Goal: Check status: Check status

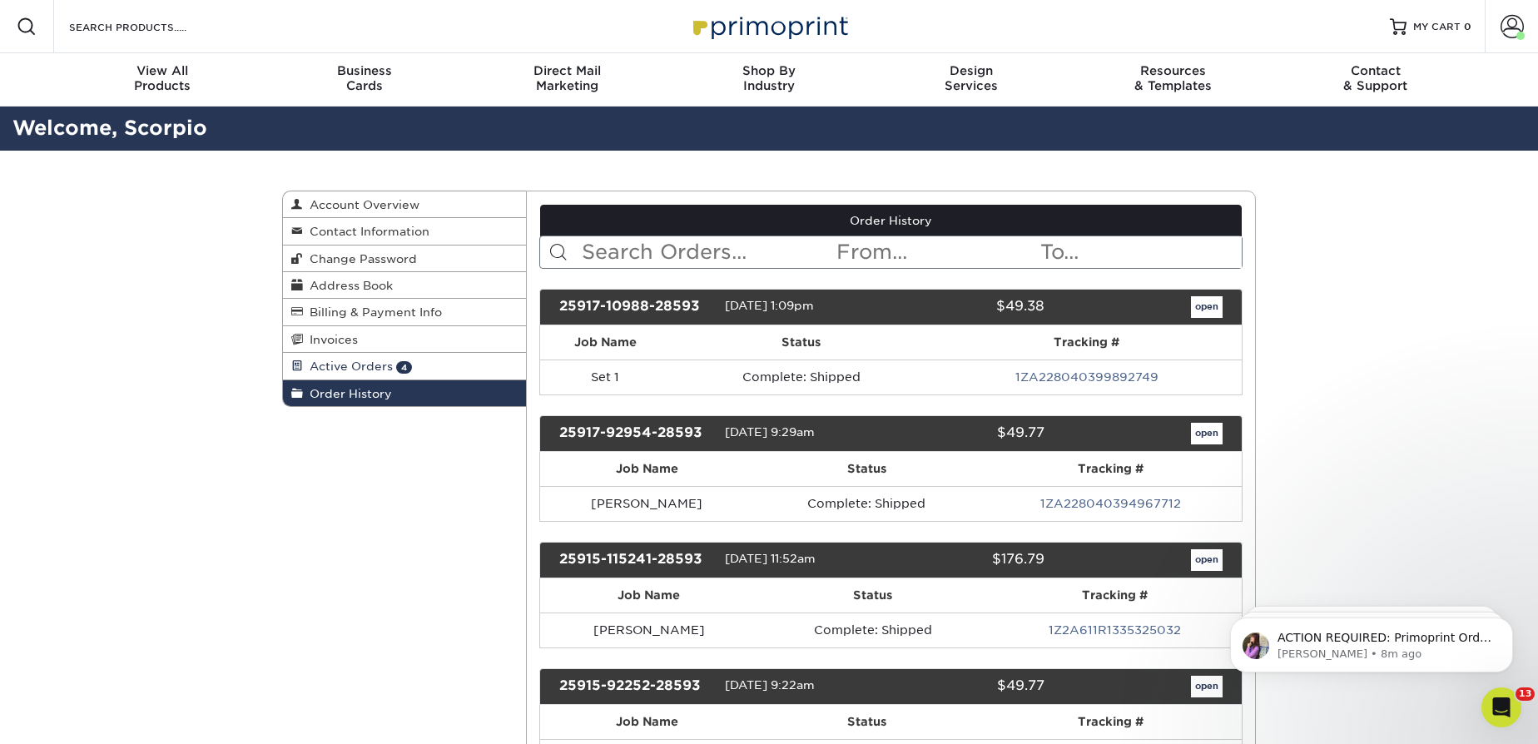
click at [365, 360] on span "Active Orders" at bounding box center [348, 366] width 90 height 13
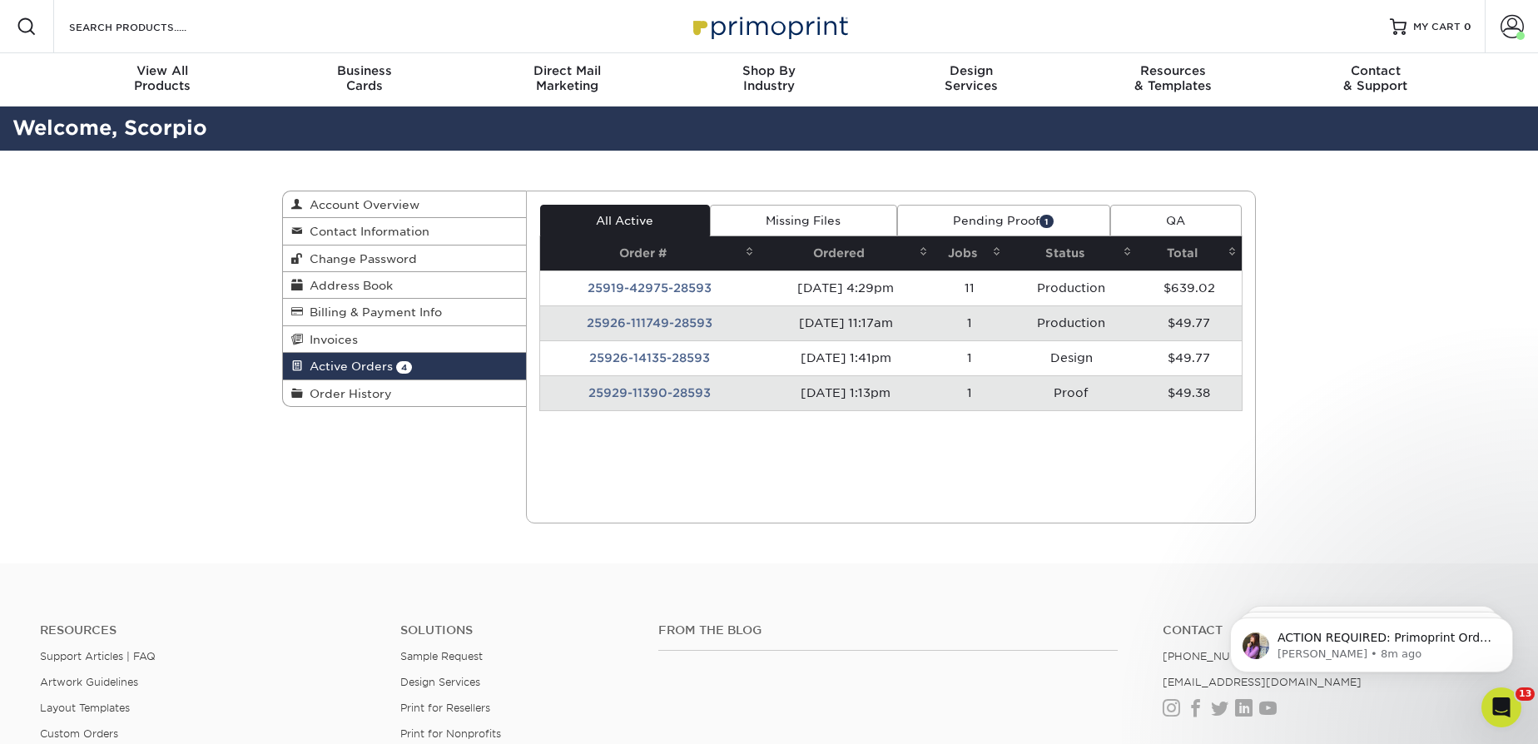
click at [678, 392] on td "25929-11390-28593" at bounding box center [649, 392] width 219 height 35
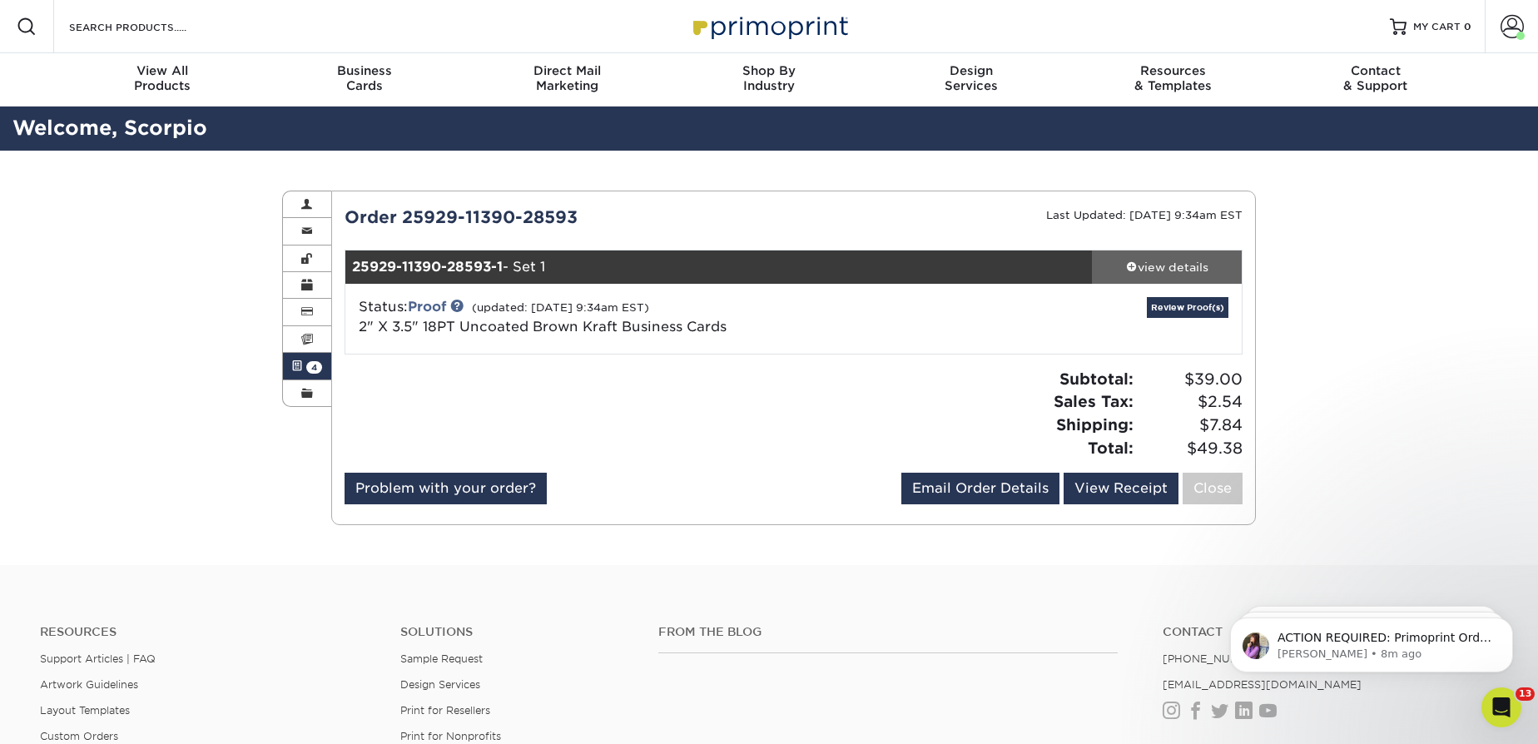
click at [1156, 266] on div "view details" at bounding box center [1167, 267] width 150 height 17
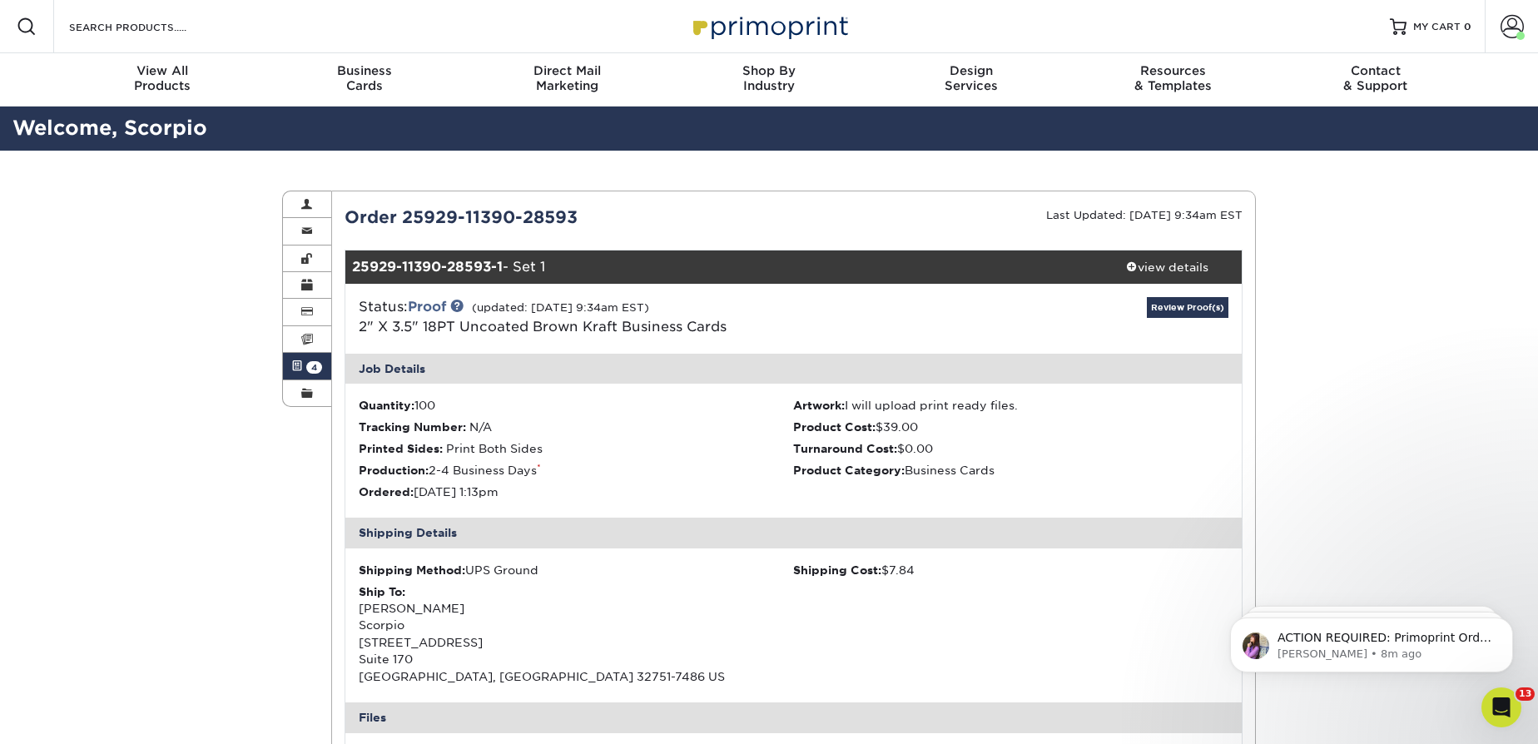
click at [302, 359] on link "Active Orders 4" at bounding box center [307, 366] width 48 height 27
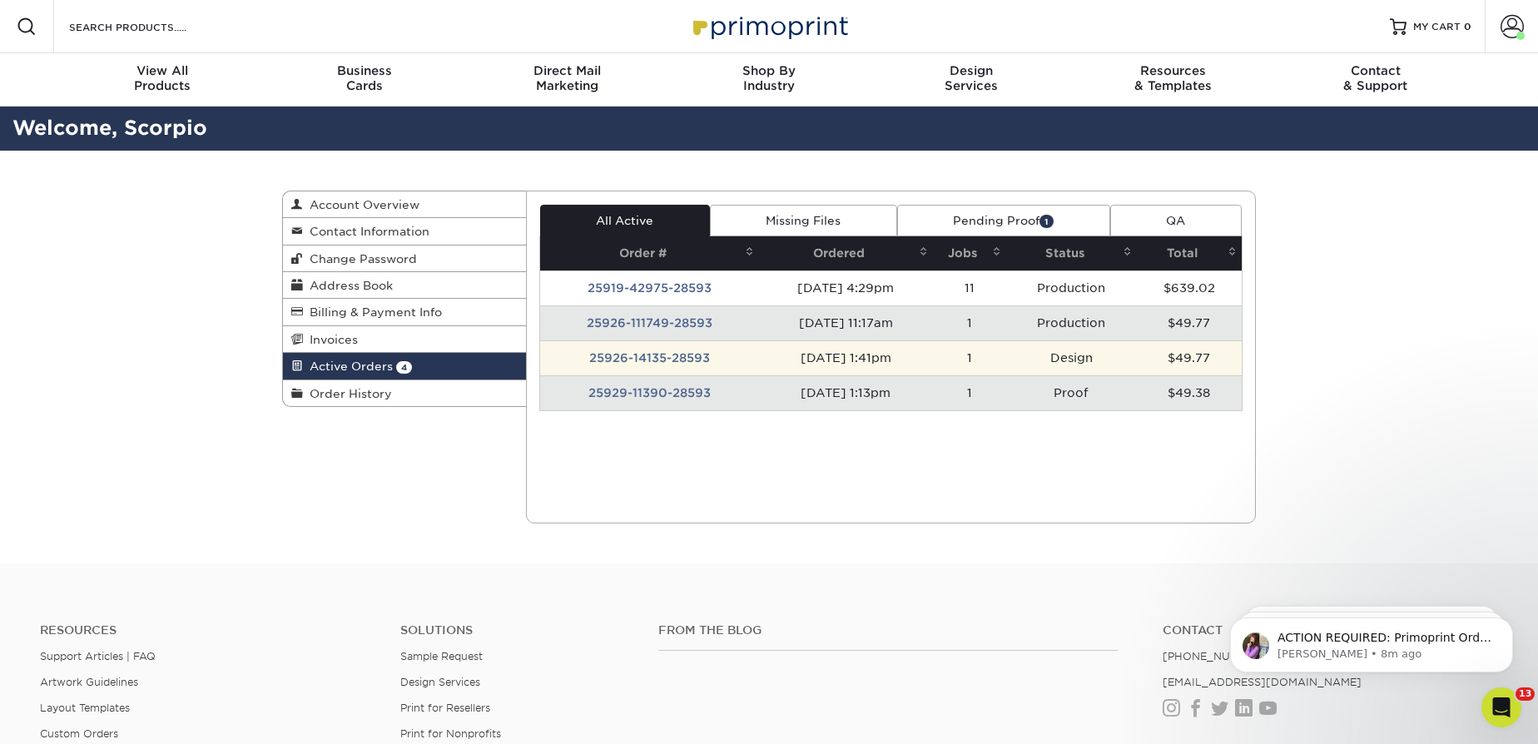
click at [683, 359] on td "25926-14135-28593" at bounding box center [649, 357] width 219 height 35
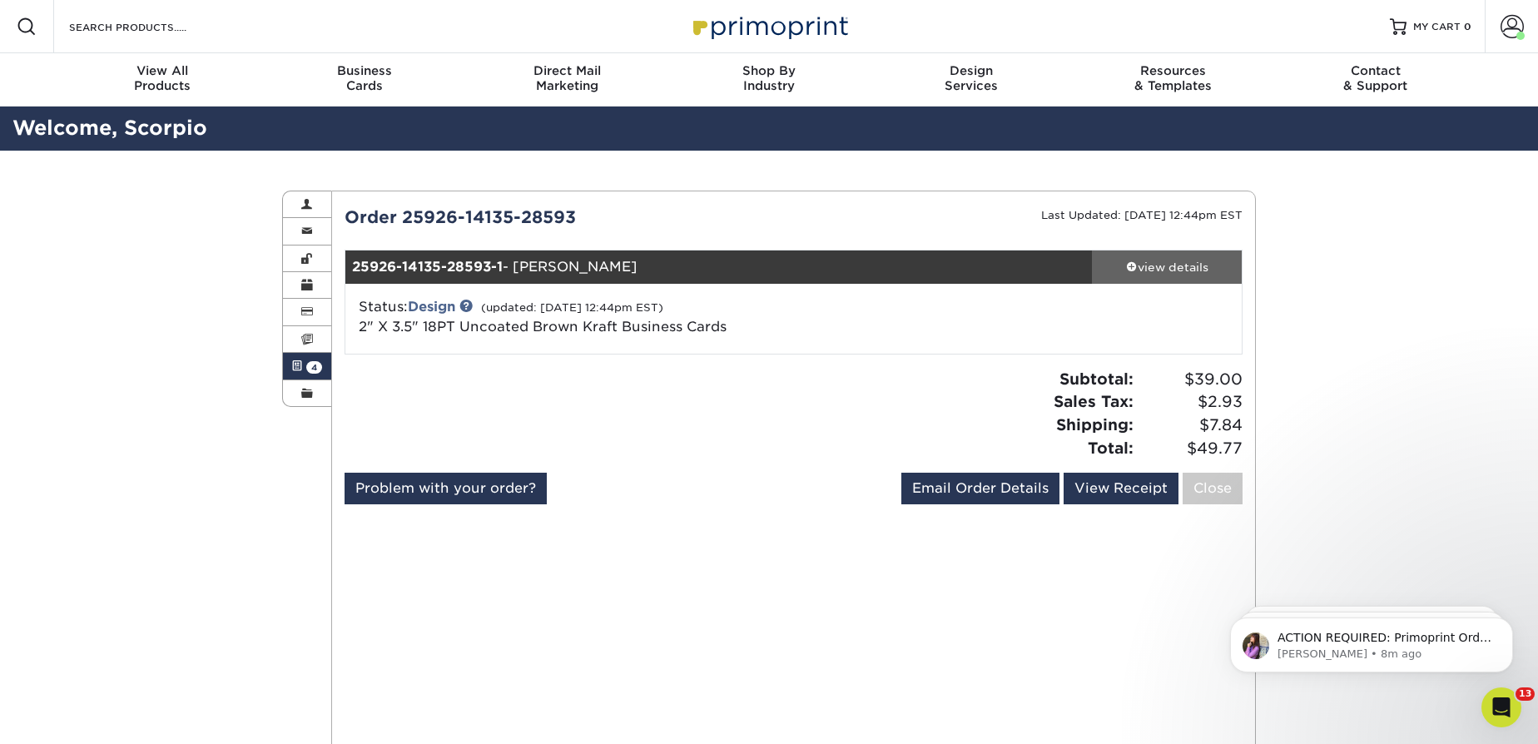
click at [1158, 274] on div "view details" at bounding box center [1167, 267] width 150 height 17
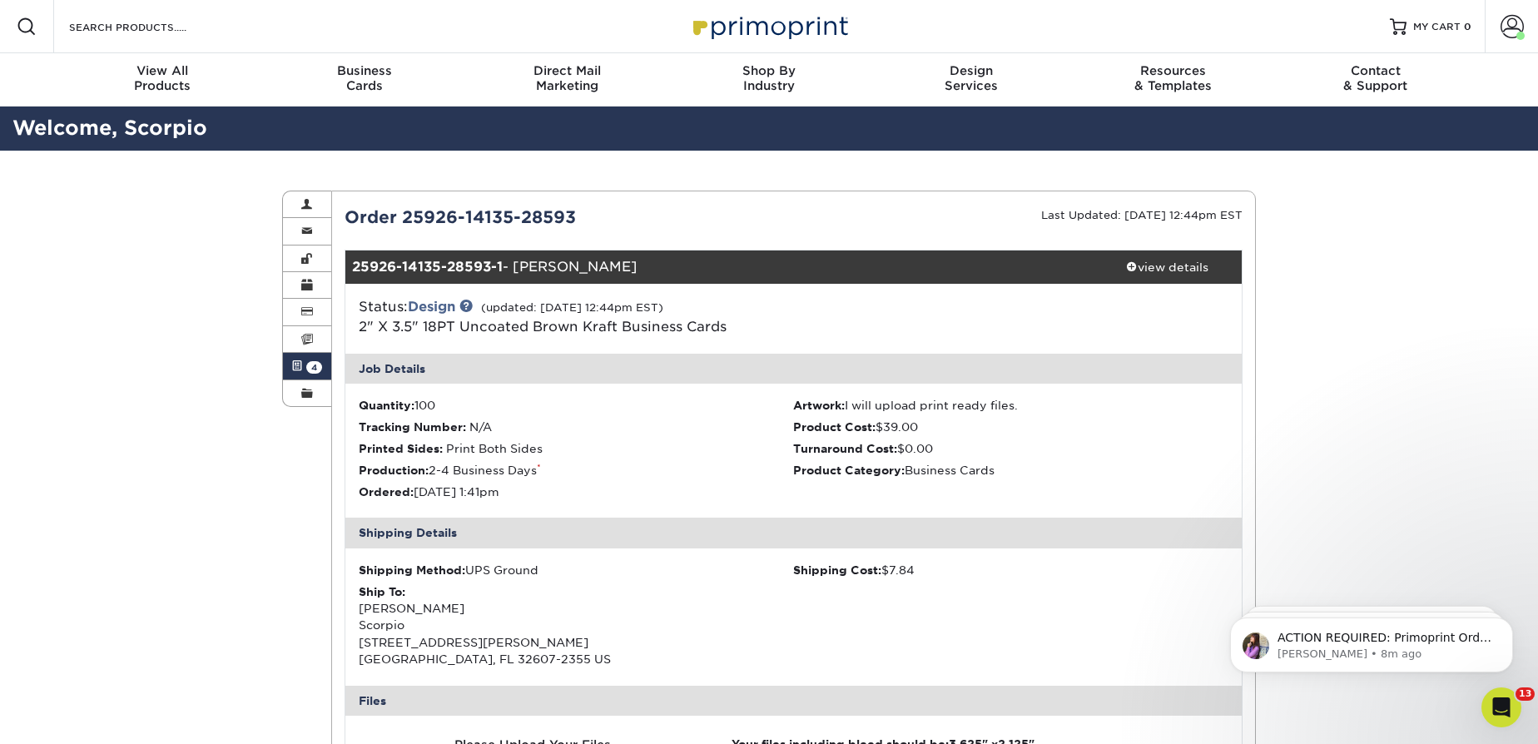
click at [304, 360] on link "Active Orders 4" at bounding box center [307, 366] width 48 height 27
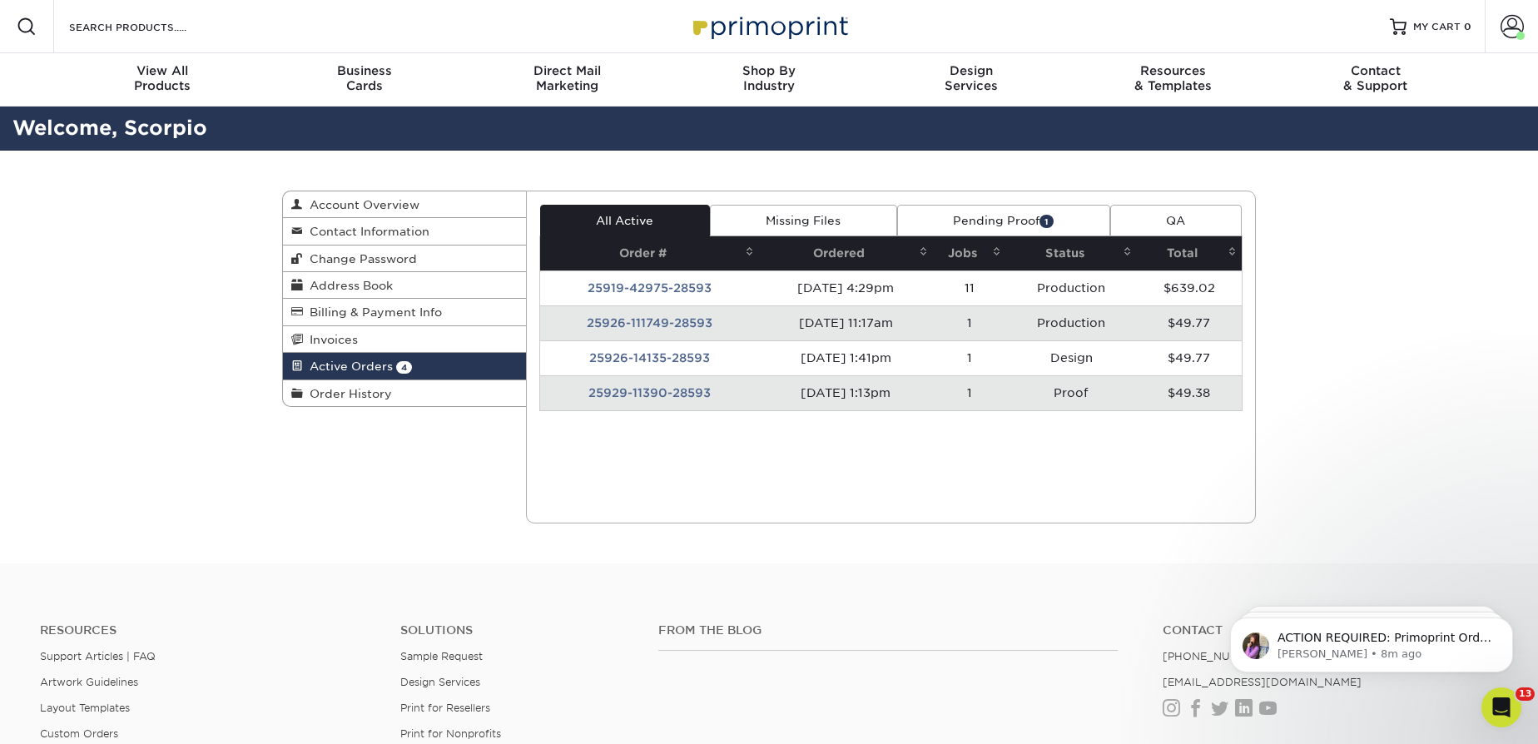
click at [643, 388] on td "25929-11390-28593" at bounding box center [649, 392] width 219 height 35
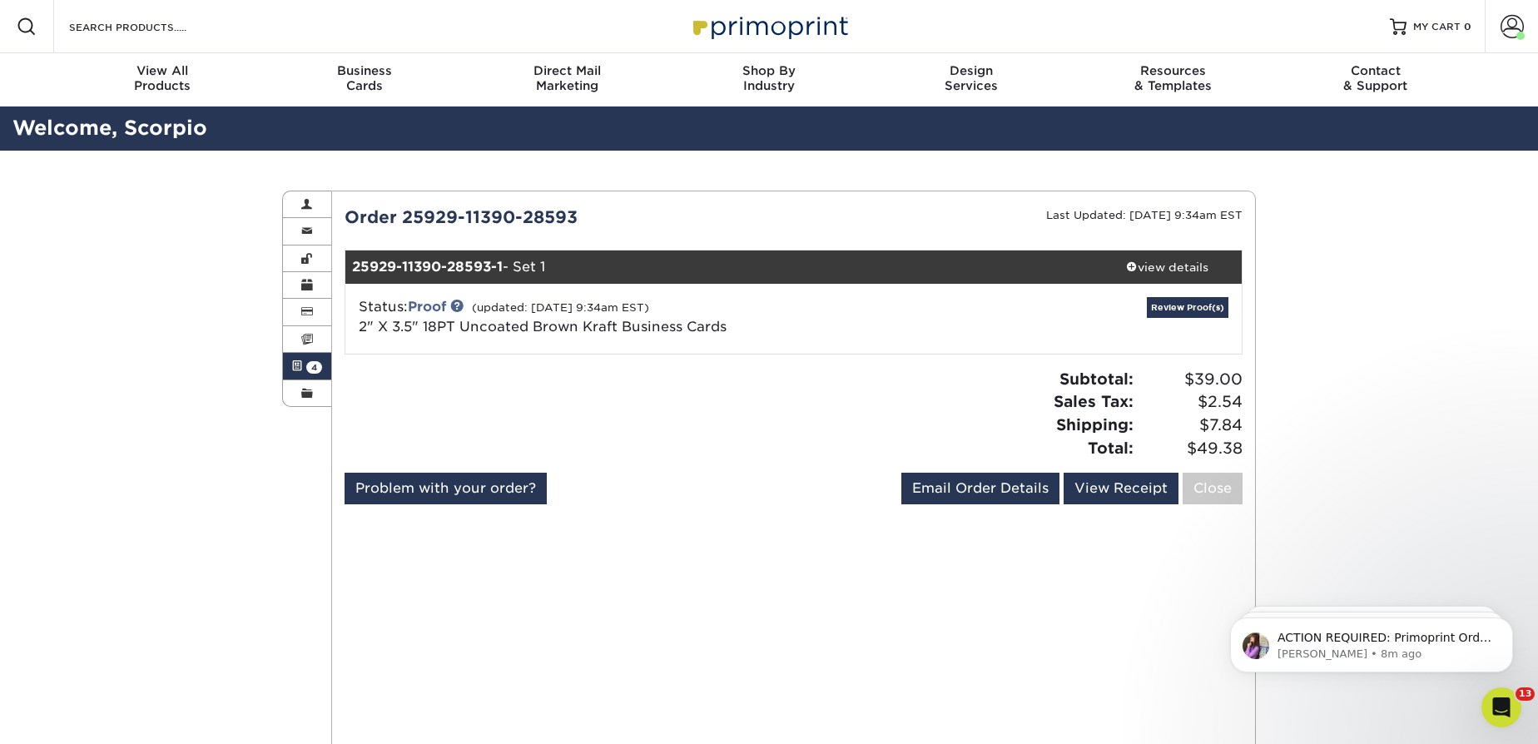
click at [314, 365] on span "4" at bounding box center [314, 367] width 16 height 12
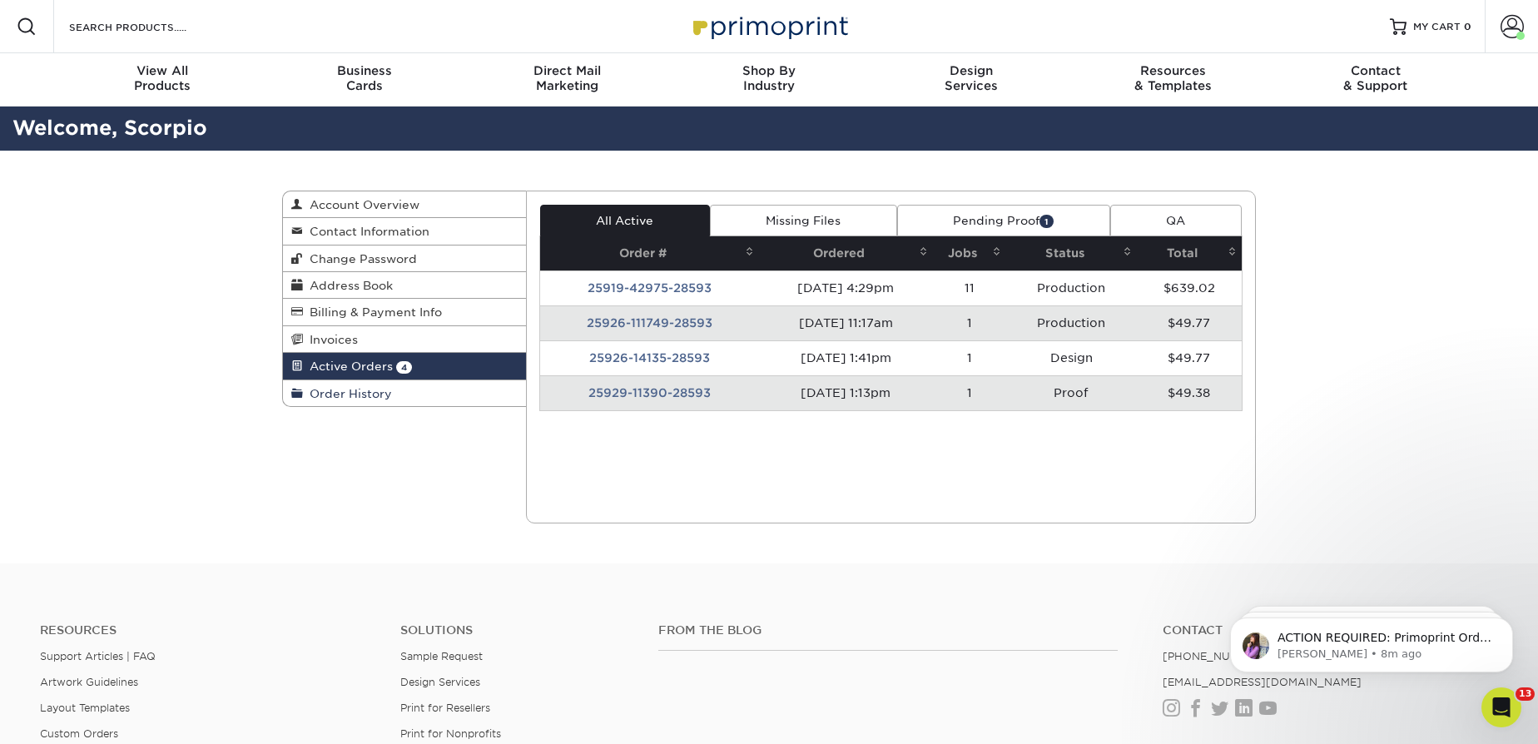
click at [358, 387] on span "Order History" at bounding box center [347, 393] width 89 height 13
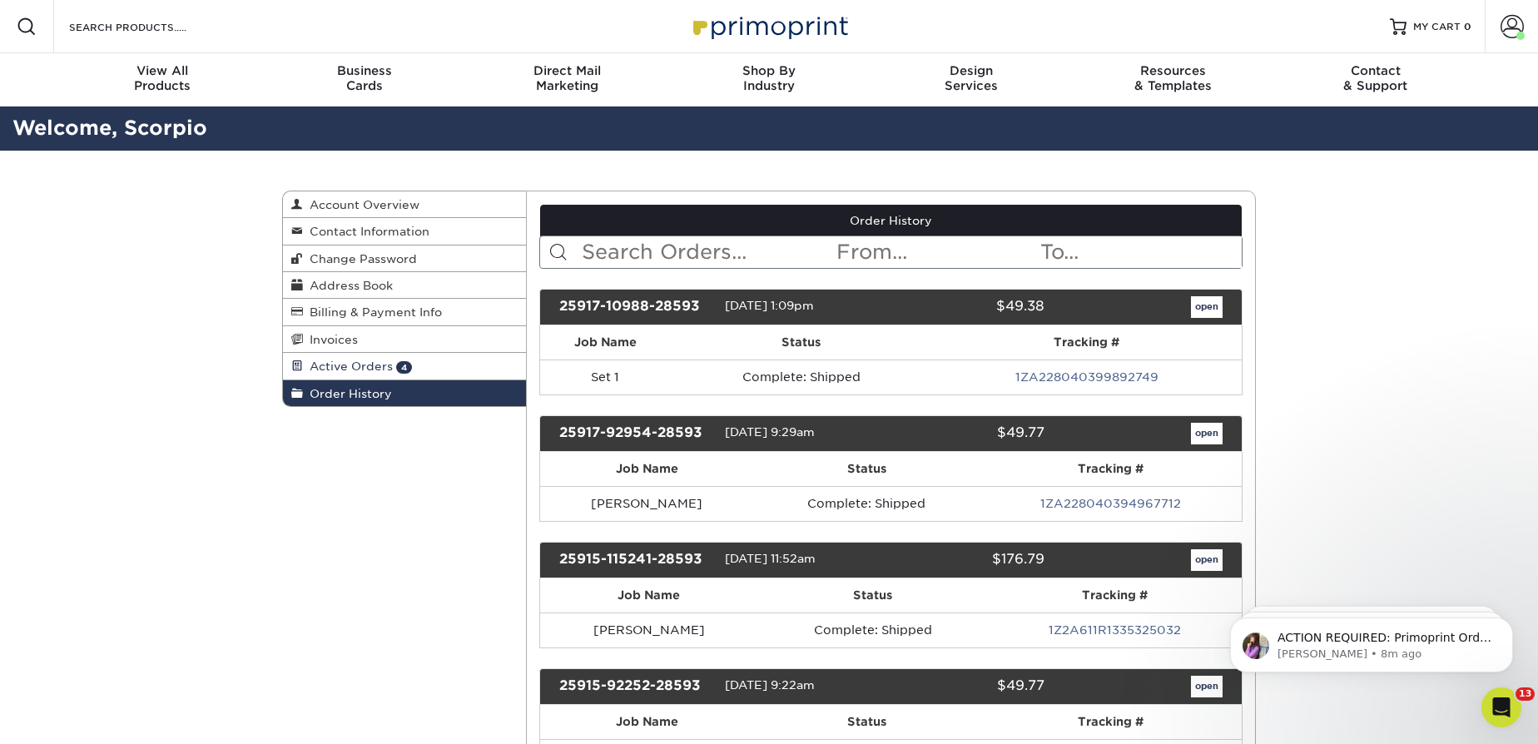
click at [365, 360] on span "Active Orders" at bounding box center [348, 366] width 90 height 13
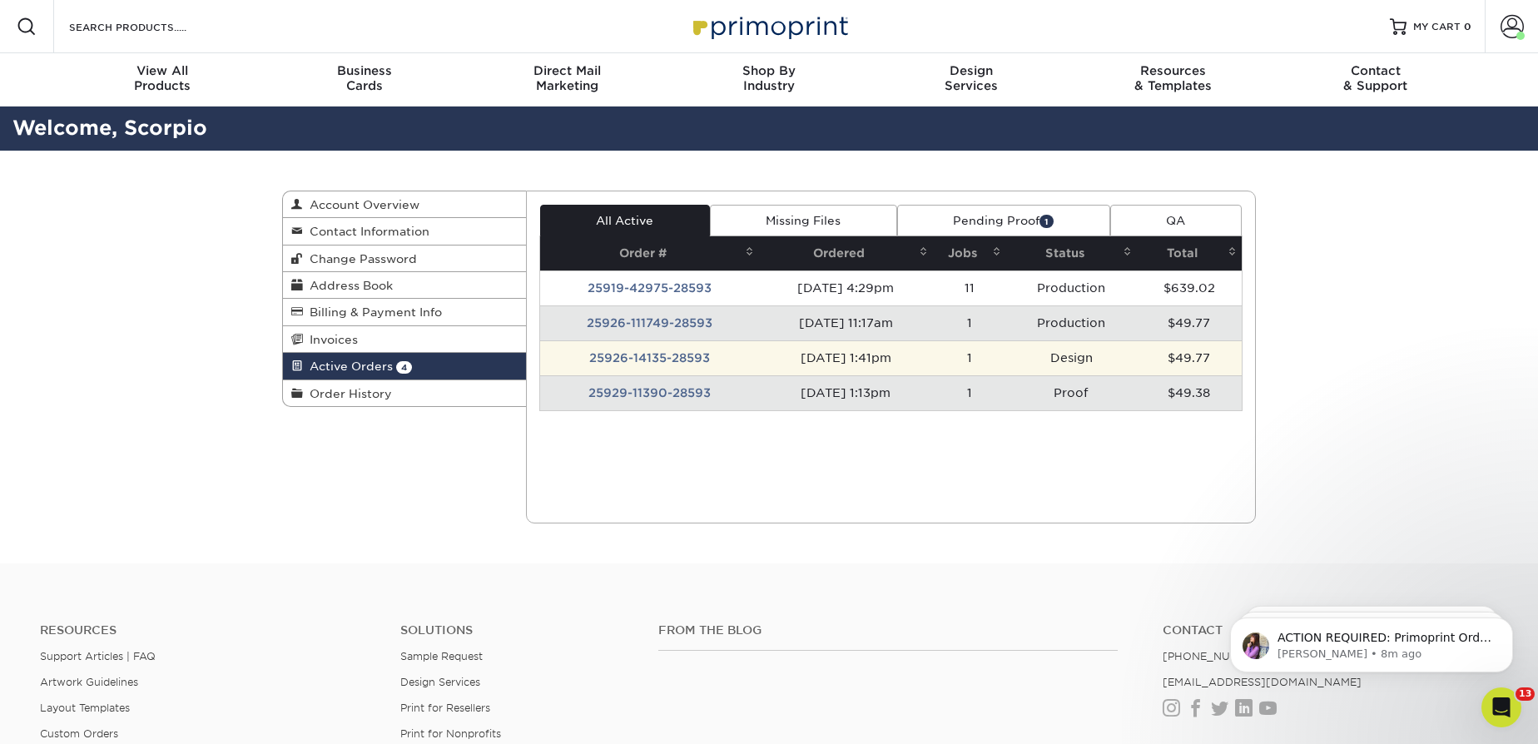
click at [653, 347] on td "25926-14135-28593" at bounding box center [649, 357] width 219 height 35
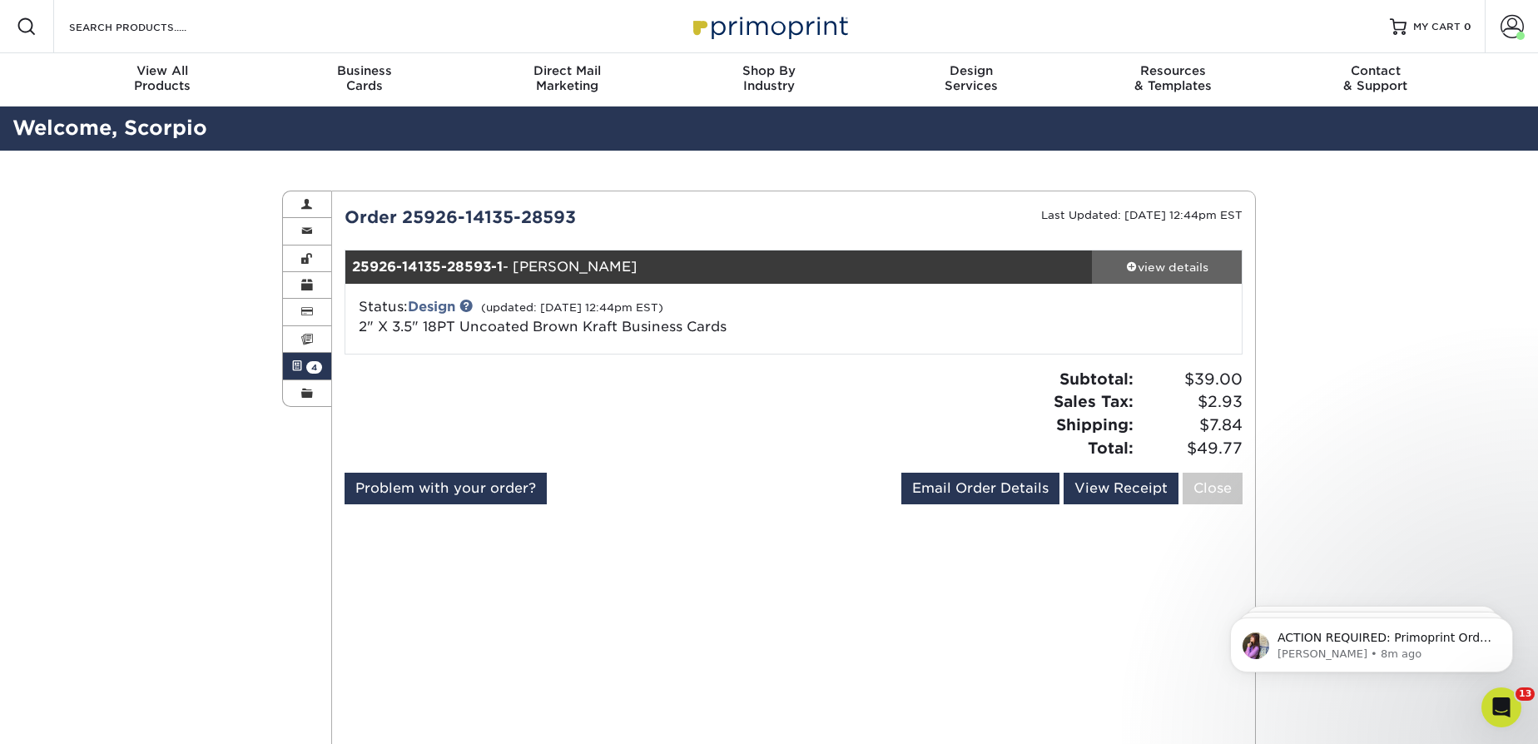
click at [1208, 268] on div "view details" at bounding box center [1167, 267] width 150 height 17
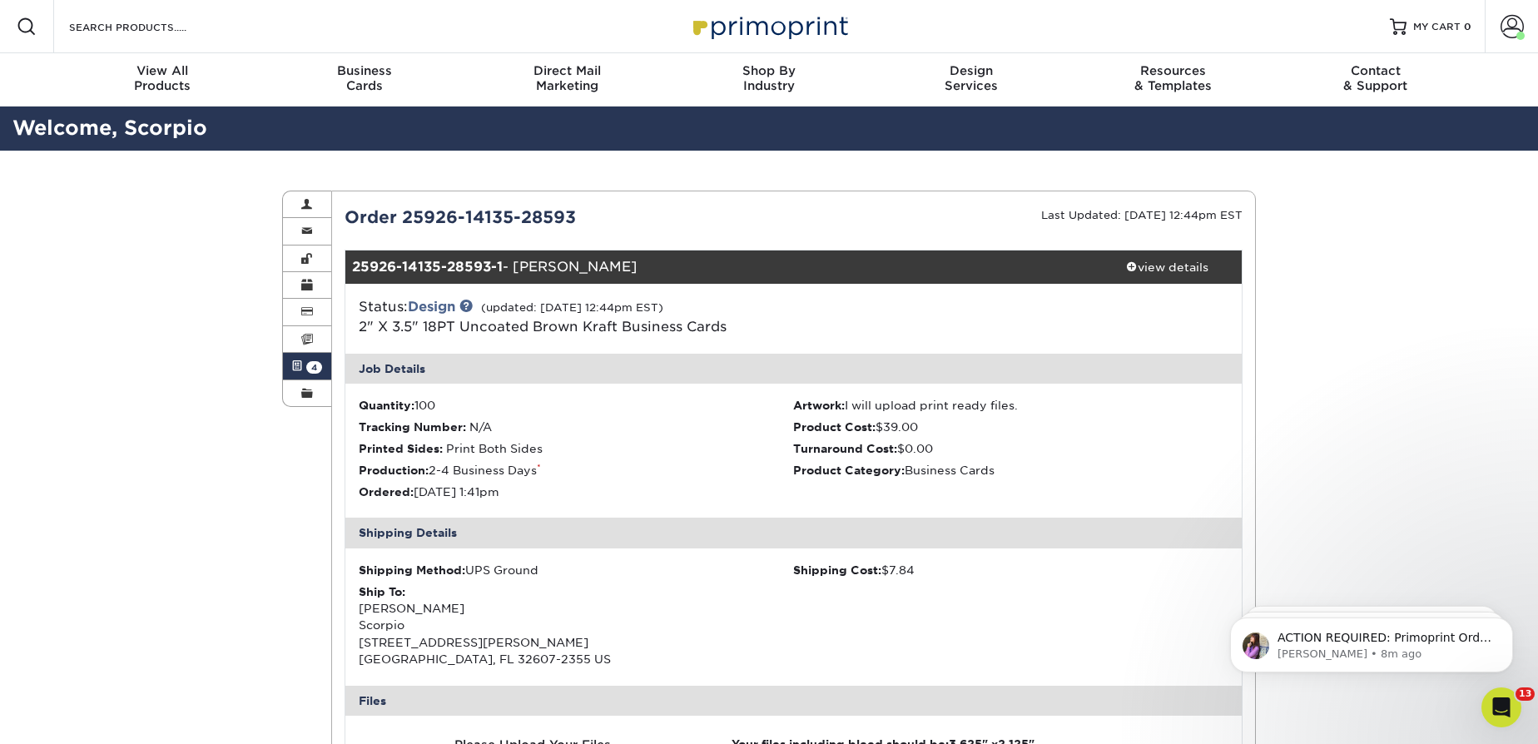
click at [313, 370] on span "4" at bounding box center [314, 367] width 16 height 12
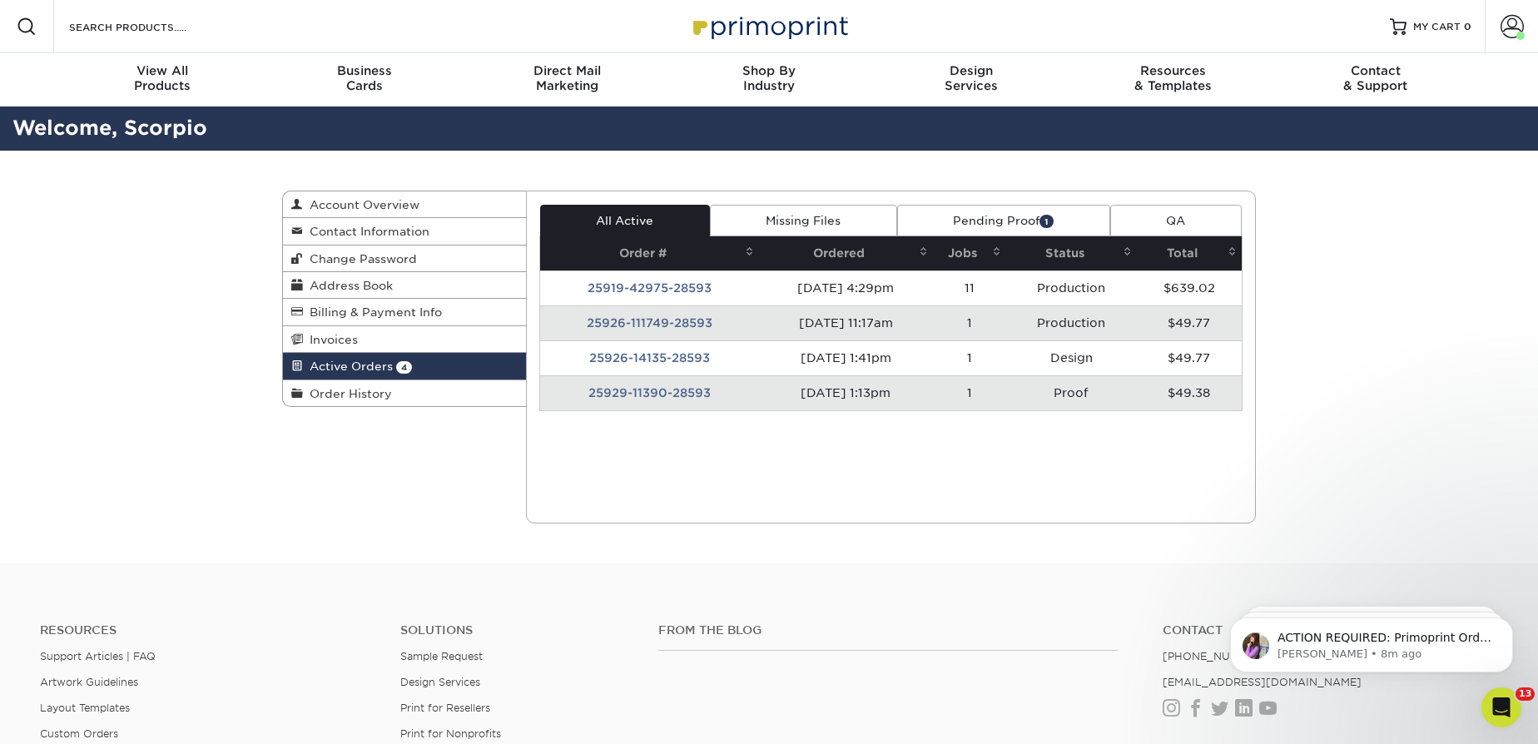
click at [646, 318] on td "25926-111749-28593" at bounding box center [649, 322] width 219 height 35
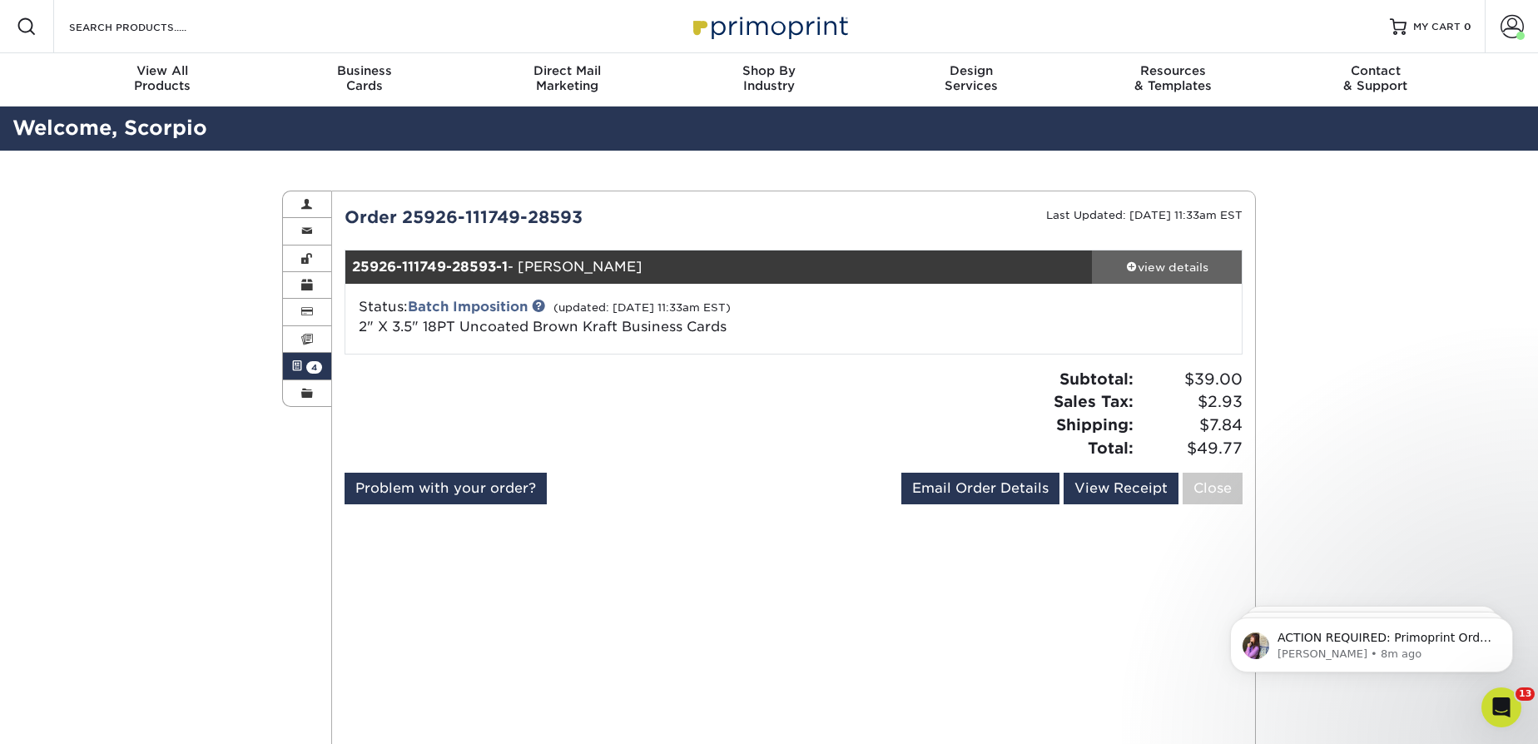
click at [1149, 259] on div "view details" at bounding box center [1167, 267] width 150 height 17
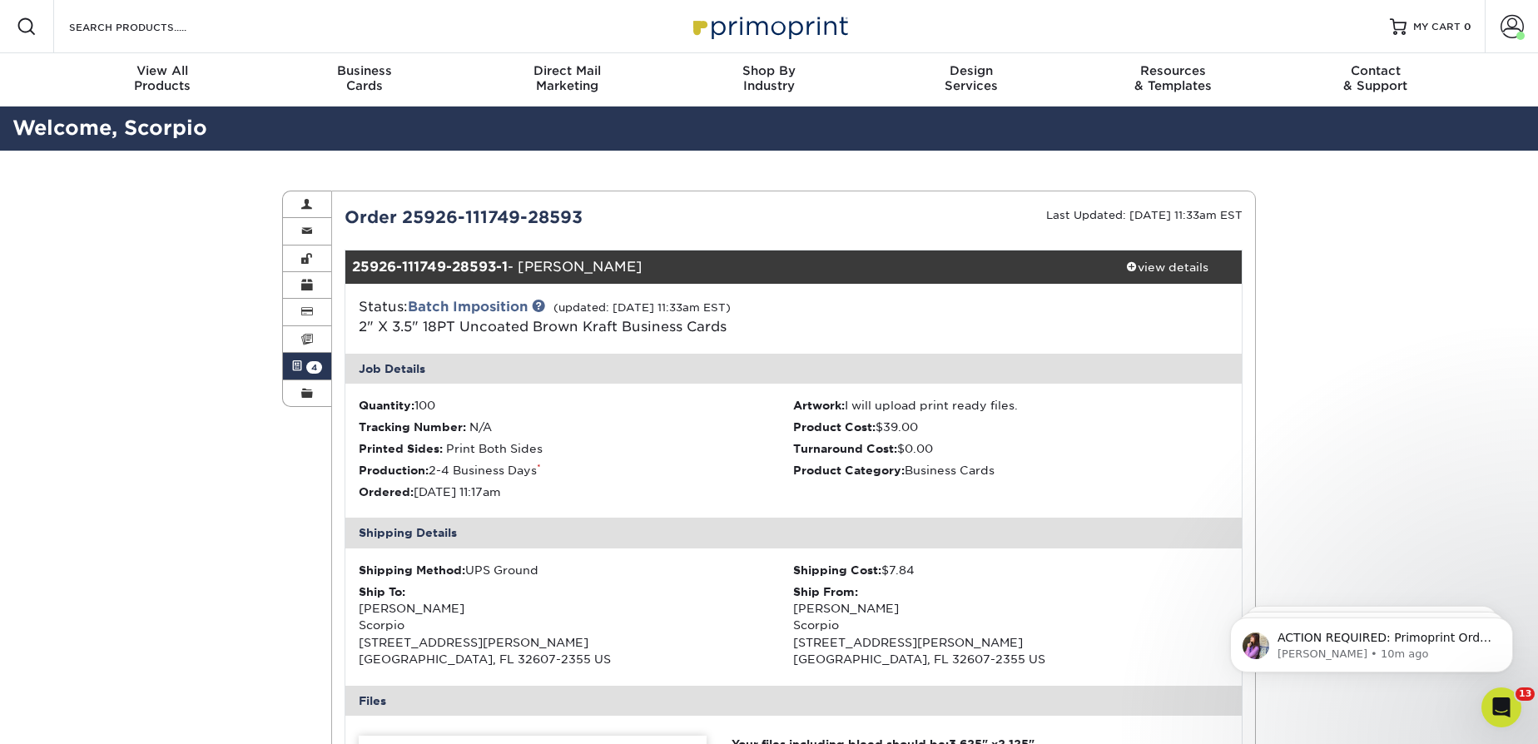
click at [296, 370] on link "Active Orders 4" at bounding box center [307, 366] width 48 height 27
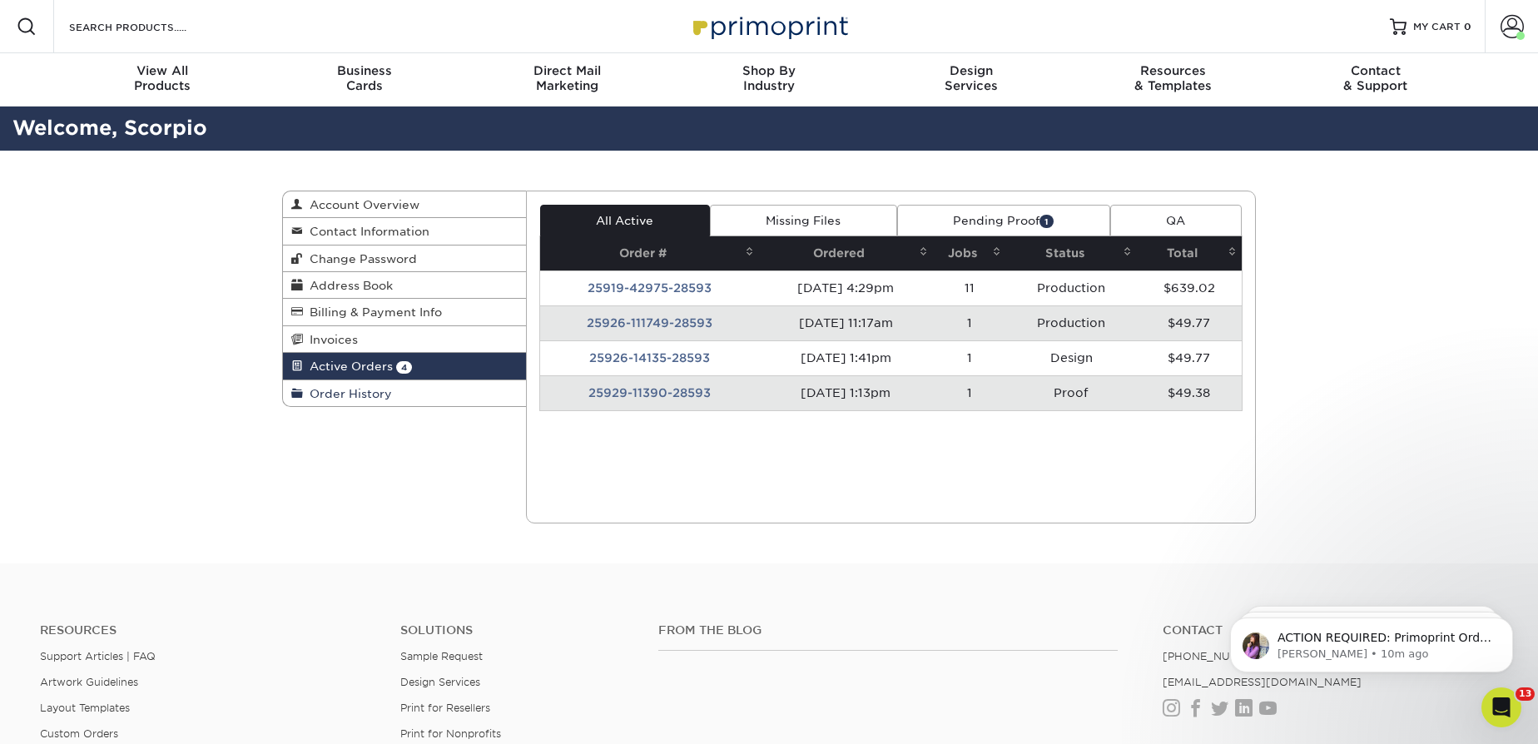
click at [340, 391] on span "Order History" at bounding box center [347, 393] width 89 height 13
